Goal: Navigation & Orientation: Go to known website

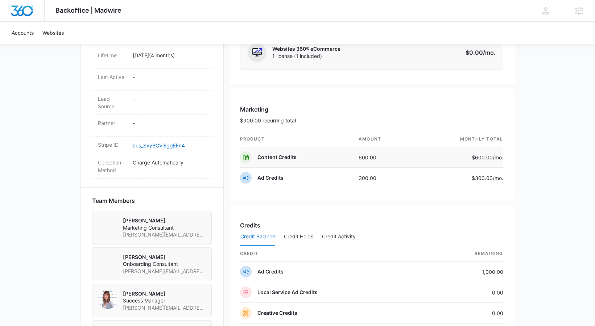
scroll to position [381, 0]
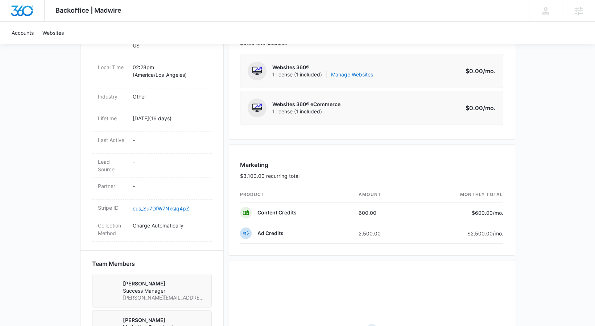
scroll to position [399, 0]
